Goal: Transaction & Acquisition: Purchase product/service

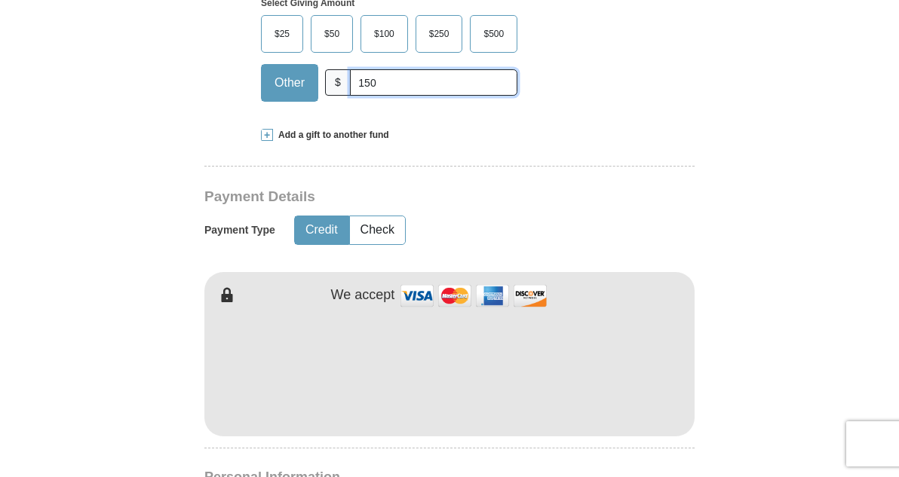
scroll to position [557, 0]
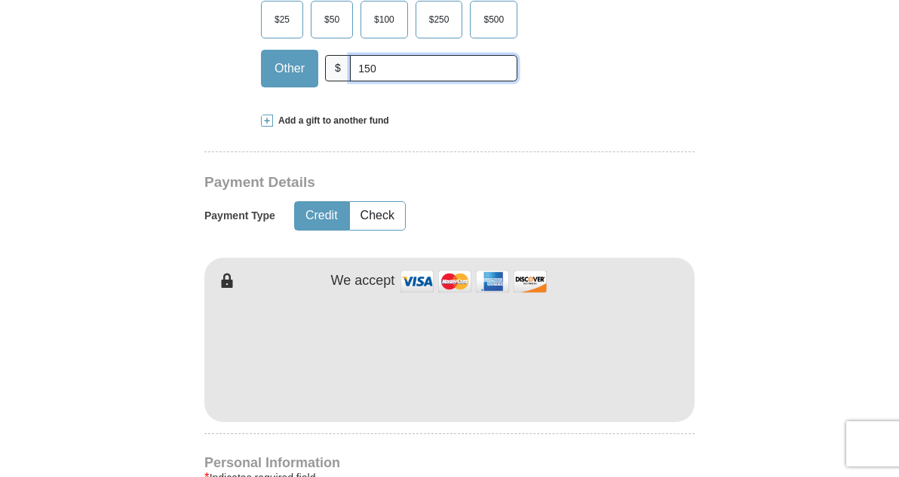
type input "150"
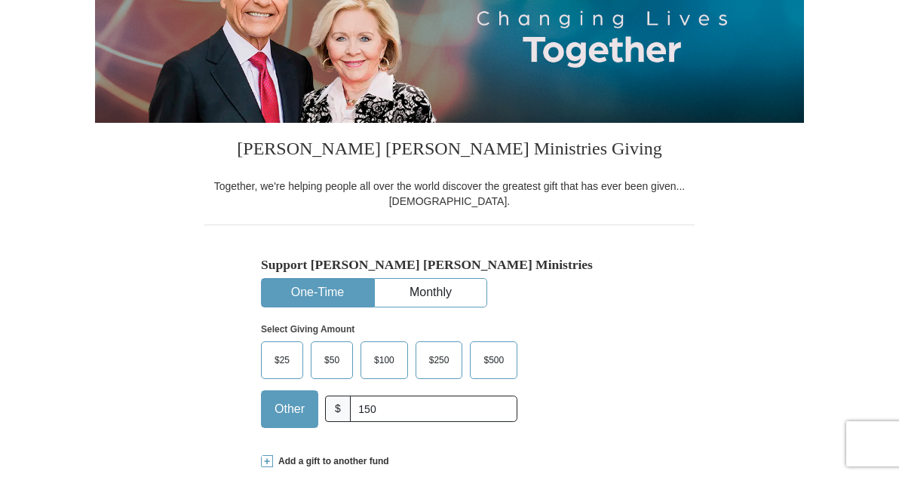
scroll to position [0, 0]
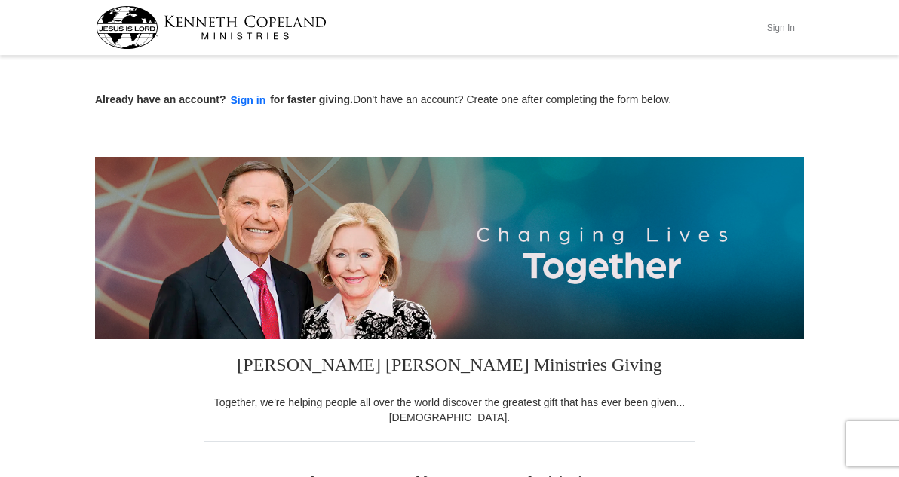
click at [803, 32] on button "Sign In" at bounding box center [780, 27] width 45 height 23
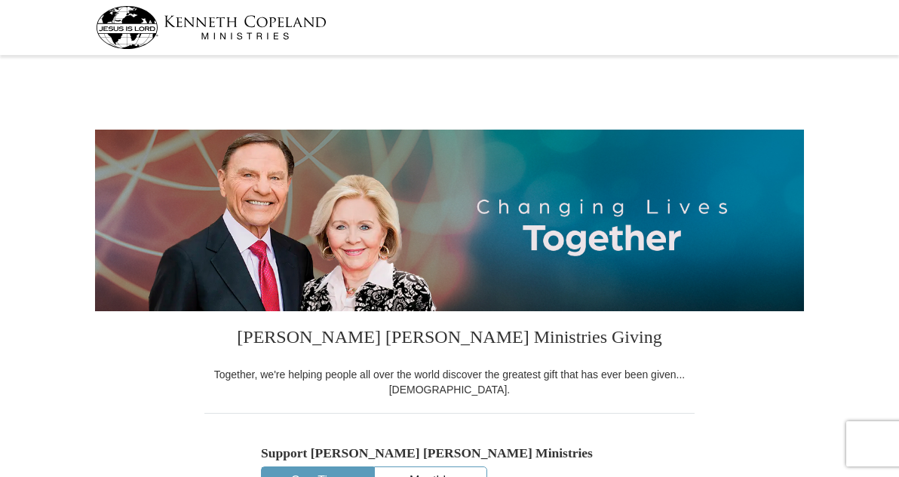
select select "CA"
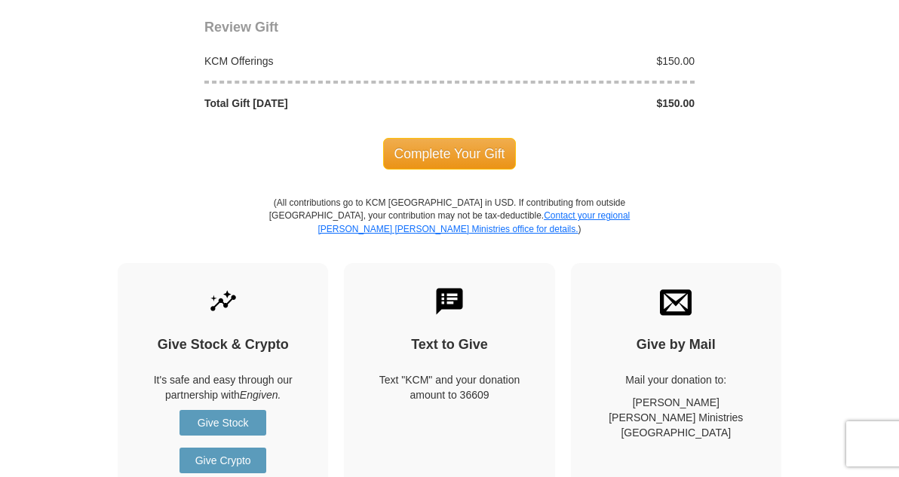
scroll to position [1383, 0]
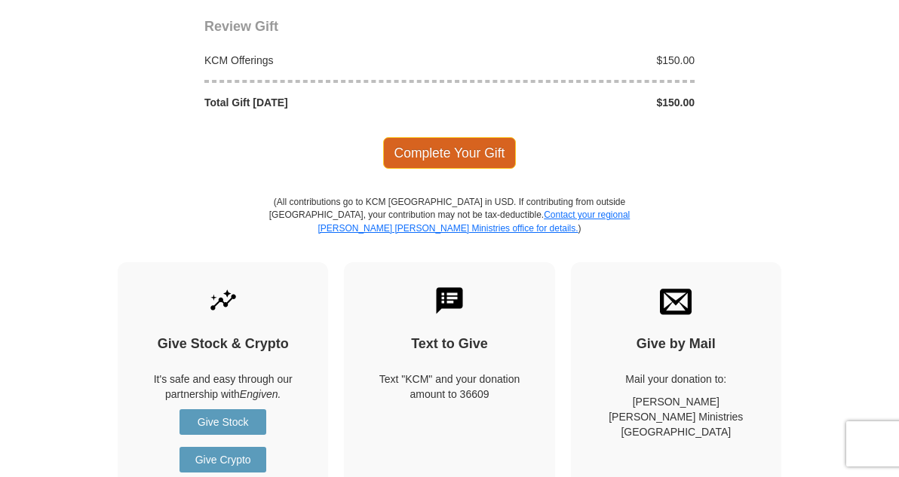
click at [431, 169] on span "Complete Your Gift" at bounding box center [449, 153] width 133 height 32
